Goal: Task Accomplishment & Management: Manage account settings

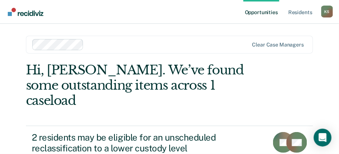
click at [337, 20] on nav "Opportunities Resident s Kerzich, Seana K S Profile How it works Log Out" at bounding box center [169, 12] width 339 height 24
click at [332, 16] on div "K S" at bounding box center [328, 12] width 12 height 12
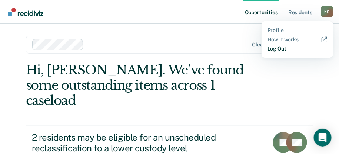
click at [294, 50] on link "Log Out" at bounding box center [298, 49] width 60 height 6
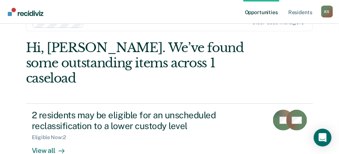
scroll to position [26, 0]
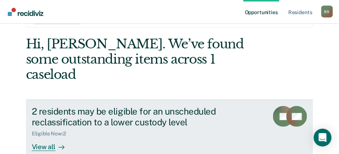
click at [41, 136] on div "View all" at bounding box center [53, 143] width 42 height 14
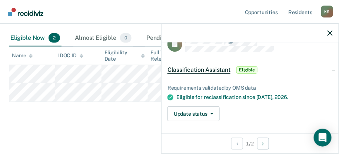
scroll to position [15, 0]
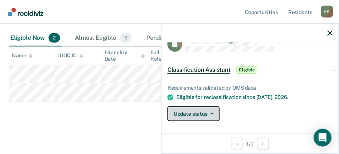
click at [206, 114] on button "Update status" at bounding box center [194, 113] width 52 height 15
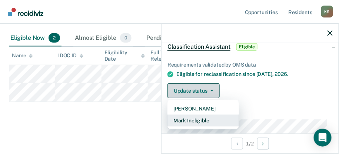
scroll to position [38, 0]
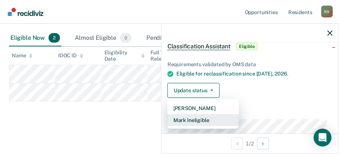
click at [218, 121] on button "Mark Ineligible" at bounding box center [204, 120] width 72 height 12
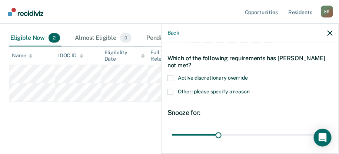
scroll to position [24, 0]
drag, startPoint x: 189, startPoint y: 93, endPoint x: 175, endPoint y: 90, distance: 14.4
click at [175, 90] on label "Other: please specify a reason" at bounding box center [250, 93] width 165 height 8
click at [250, 89] on input "Other: please specify a reason" at bounding box center [250, 89] width 0 height 0
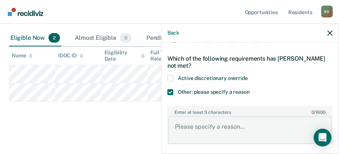
click at [206, 120] on textarea "Enter at least 3 characters 0 / 1600" at bounding box center [250, 129] width 164 height 27
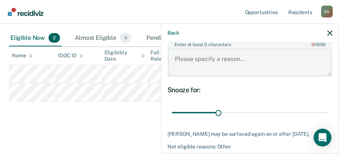
scroll to position [92, 0]
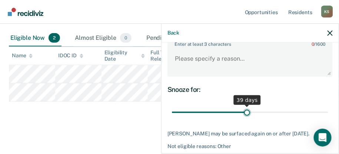
drag, startPoint x: 216, startPoint y: 112, endPoint x: 245, endPoint y: 110, distance: 28.6
type input "39"
click at [245, 110] on input "range" at bounding box center [250, 111] width 157 height 13
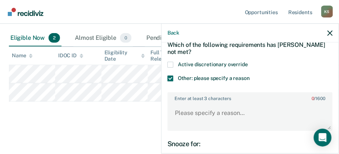
scroll to position [37, 0]
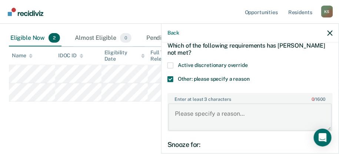
click at [197, 116] on textarea "Enter at least 3 characters 0 / 1600" at bounding box center [250, 116] width 164 height 27
click at [197, 116] on textarea "t" at bounding box center [250, 116] width 164 height 27
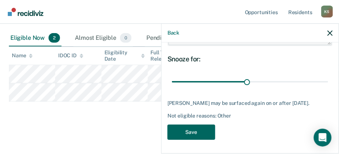
type textarea "test"
click at [198, 126] on button "Save" at bounding box center [192, 131] width 48 height 15
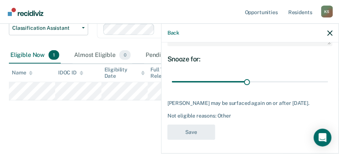
scroll to position [71, 0]
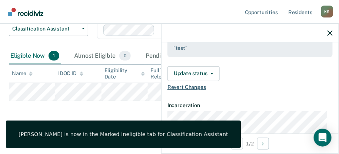
click at [191, 86] on span "Revert Changes" at bounding box center [250, 87] width 165 height 6
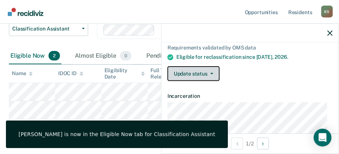
click at [208, 66] on button "Update status" at bounding box center [194, 73] width 52 height 15
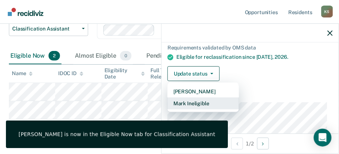
click at [205, 100] on button "Mark Ineligible" at bounding box center [204, 103] width 72 height 12
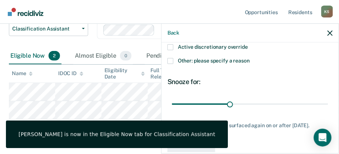
click at [172, 45] on span at bounding box center [171, 47] width 6 height 6
click at [248, 44] on input "Active discretionary override" at bounding box center [248, 44] width 0 height 0
click at [172, 45] on span at bounding box center [171, 47] width 6 height 6
click at [248, 44] on input "Active discretionary override" at bounding box center [248, 44] width 0 height 0
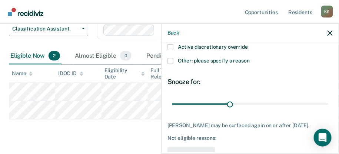
click at [172, 45] on span at bounding box center [171, 47] width 6 height 6
click at [248, 44] on input "Active discretionary override" at bounding box center [248, 44] width 0 height 0
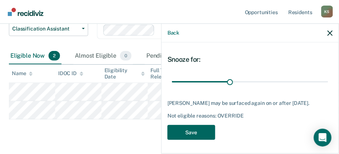
scroll to position [77, 0]
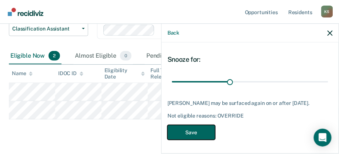
click at [203, 131] on button "Save" at bounding box center [192, 132] width 48 height 15
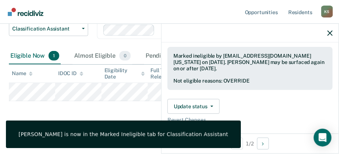
click at [333, 33] on div at bounding box center [250, 33] width 177 height 19
click at [330, 34] on icon "button" at bounding box center [330, 32] width 5 height 5
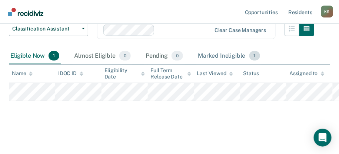
click at [208, 58] on div "Marked Ineligible 1" at bounding box center [229, 56] width 65 height 16
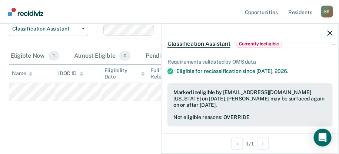
scroll to position [90, 0]
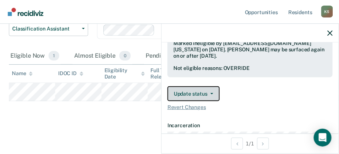
click at [207, 89] on button "Update status" at bounding box center [194, 93] width 52 height 15
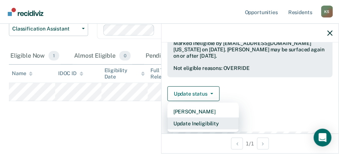
click at [196, 125] on button "Update Ineligibility" at bounding box center [204, 123] width 72 height 12
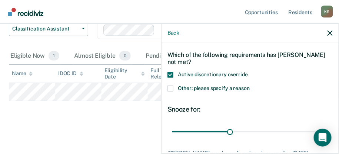
scroll to position [20, 0]
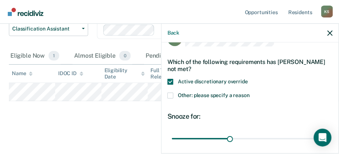
click at [334, 30] on div "Back" at bounding box center [250, 33] width 177 height 19
click at [329, 32] on icon "button" at bounding box center [330, 32] width 5 height 5
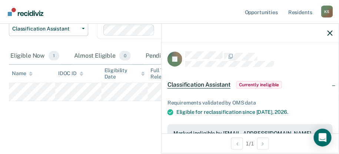
scroll to position [83, 0]
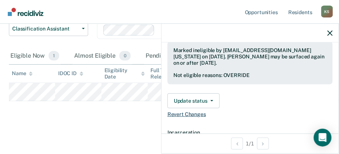
click at [192, 113] on span "Revert Changes" at bounding box center [250, 114] width 165 height 6
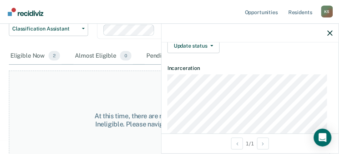
scroll to position [28, 0]
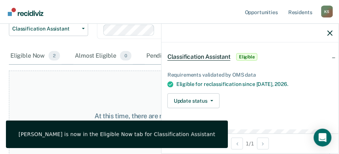
click at [335, 32] on div at bounding box center [250, 33] width 177 height 19
click at [330, 32] on icon "button" at bounding box center [330, 32] width 5 height 5
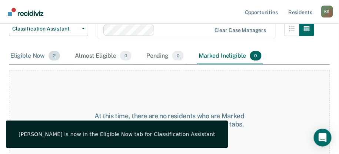
click at [14, 55] on div "Eligible Now 2" at bounding box center [35, 56] width 53 height 16
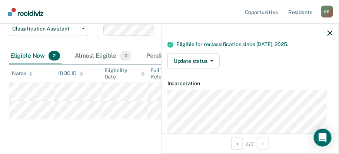
scroll to position [69, 0]
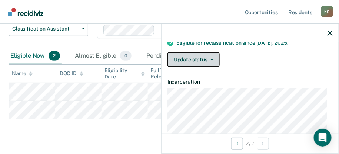
click at [202, 55] on button "Update status" at bounding box center [194, 59] width 52 height 15
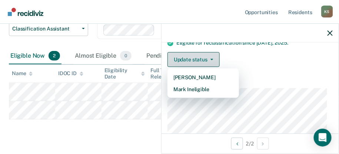
click at [202, 55] on button "Update status" at bounding box center [194, 59] width 52 height 15
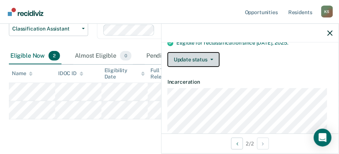
click at [202, 55] on button "Update status" at bounding box center [194, 59] width 52 height 15
click at [209, 60] on button "Update status" at bounding box center [194, 59] width 52 height 15
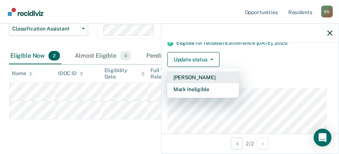
click at [209, 75] on button "[PERSON_NAME]" at bounding box center [204, 77] width 72 height 12
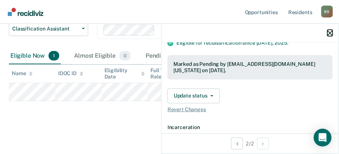
click at [329, 33] on icon "button" at bounding box center [330, 32] width 5 height 5
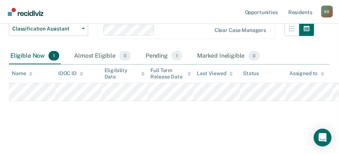
scroll to position [59, 0]
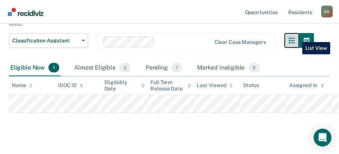
click at [297, 36] on button "button" at bounding box center [292, 40] width 15 height 15
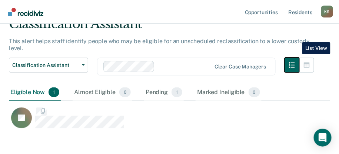
scroll to position [6, 6]
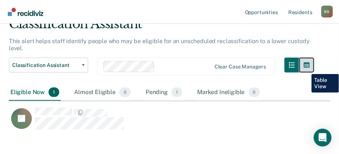
click at [306, 68] on button "button" at bounding box center [307, 64] width 15 height 15
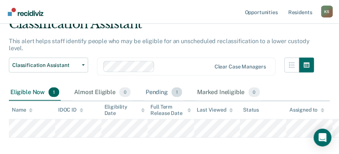
click at [144, 95] on div "Pending 1" at bounding box center [164, 92] width 40 height 16
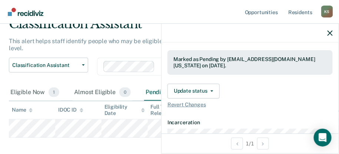
scroll to position [76, 0]
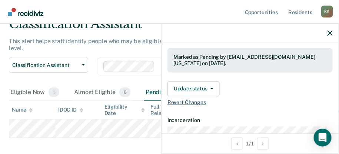
click at [194, 99] on span "Revert Changes" at bounding box center [250, 102] width 165 height 6
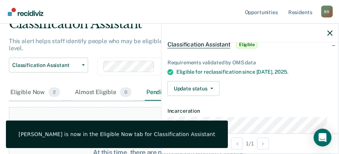
click at [326, 34] on div at bounding box center [250, 33] width 177 height 19
click at [327, 34] on div at bounding box center [250, 33] width 177 height 19
click at [329, 34] on icon "button" at bounding box center [330, 32] width 5 height 5
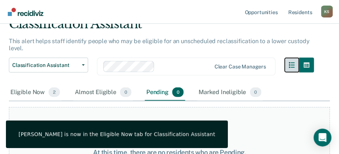
drag, startPoint x: 299, startPoint y: 61, endPoint x: 324, endPoint y: -4, distance: 69.4
click at [324, 0] on html "Looks like you’re using Internet Explorer 11. For faster loading and a better e…" at bounding box center [169, 42] width 339 height 154
click at [326, 8] on div "K S" at bounding box center [328, 12] width 12 height 12
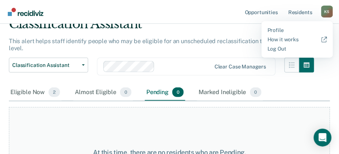
click at [307, 116] on div "At this time, there are no residents who are Pending. Please navigate to one of…" at bounding box center [170, 156] width 322 height 99
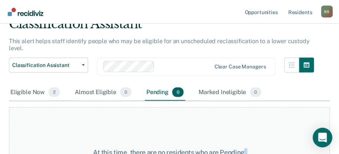
drag, startPoint x: 307, startPoint y: 116, endPoint x: 325, endPoint y: 138, distance: 28.4
click at [325, 138] on icon "Open Intercom Messenger" at bounding box center [323, 137] width 9 height 10
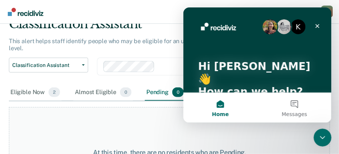
scroll to position [0, 0]
click at [293, 100] on button "Messages" at bounding box center [294, 107] width 74 height 30
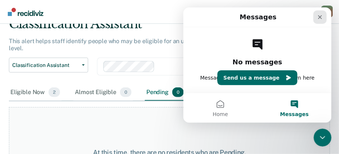
click at [316, 20] on div "Close" at bounding box center [319, 16] width 13 height 13
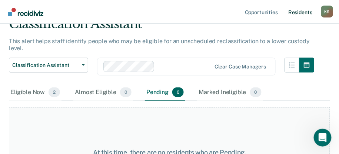
click at [294, 10] on link "Resident s" at bounding box center [300, 12] width 27 height 24
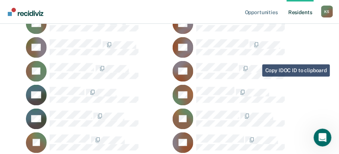
scroll to position [208, 0]
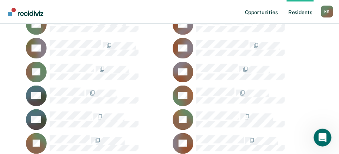
click at [256, 13] on link "Opportunities" at bounding box center [262, 12] width 36 height 24
